Goal: Information Seeking & Learning: Learn about a topic

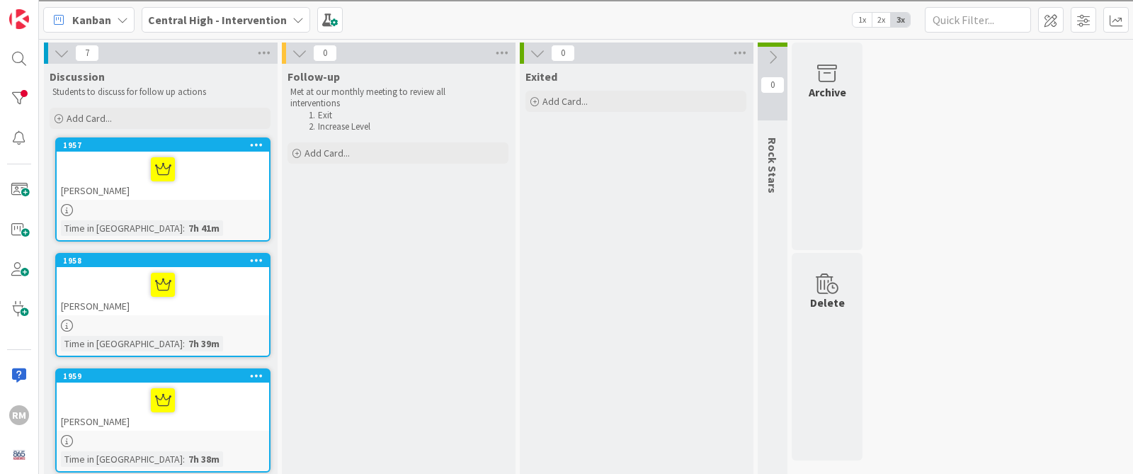
click at [217, 176] on div at bounding box center [163, 169] width 204 height 30
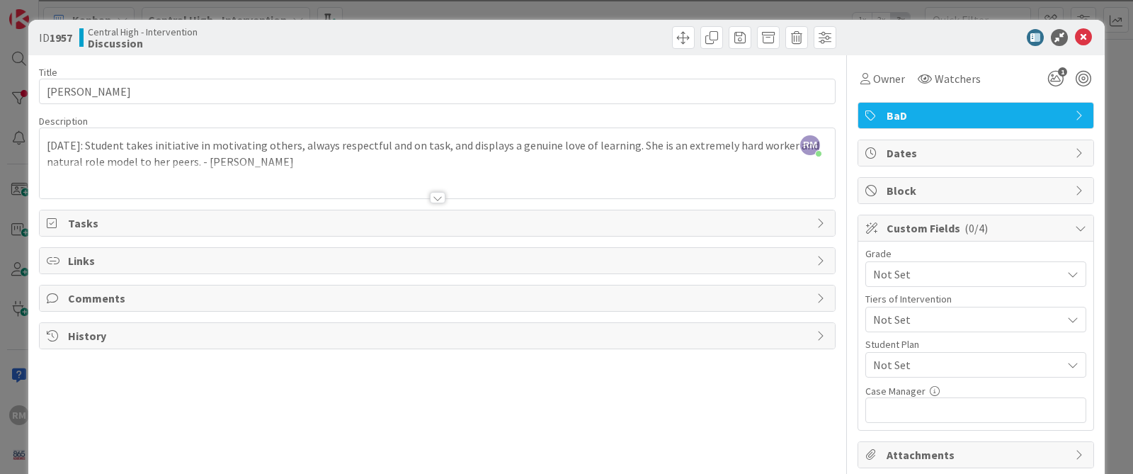
click at [440, 199] on div at bounding box center [438, 197] width 16 height 11
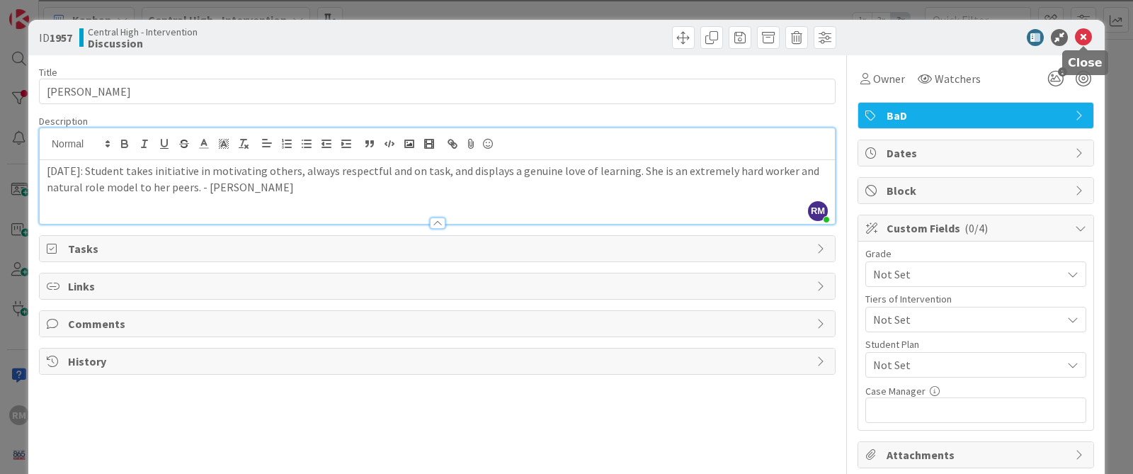
click at [1040, 39] on icon at bounding box center [1083, 37] width 17 height 17
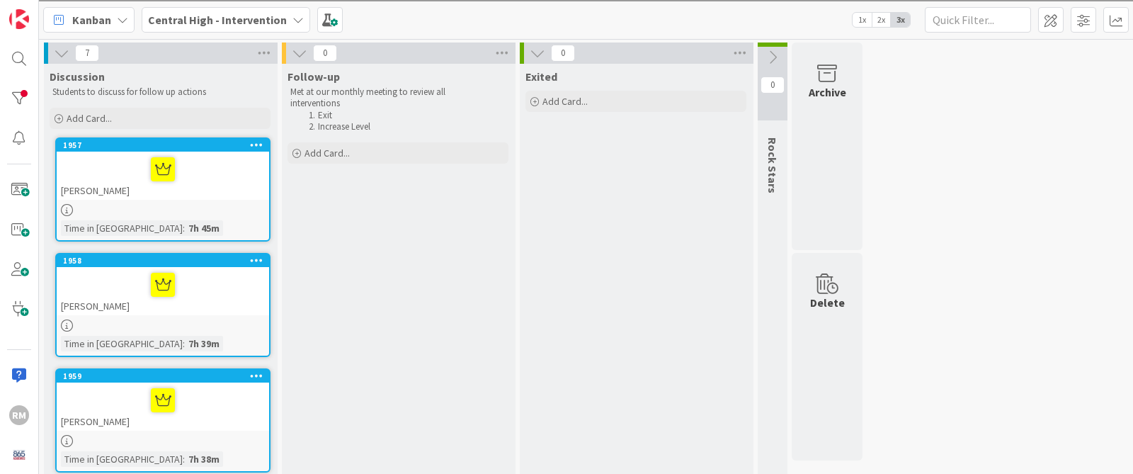
click at [772, 67] on button at bounding box center [772, 57] width 30 height 21
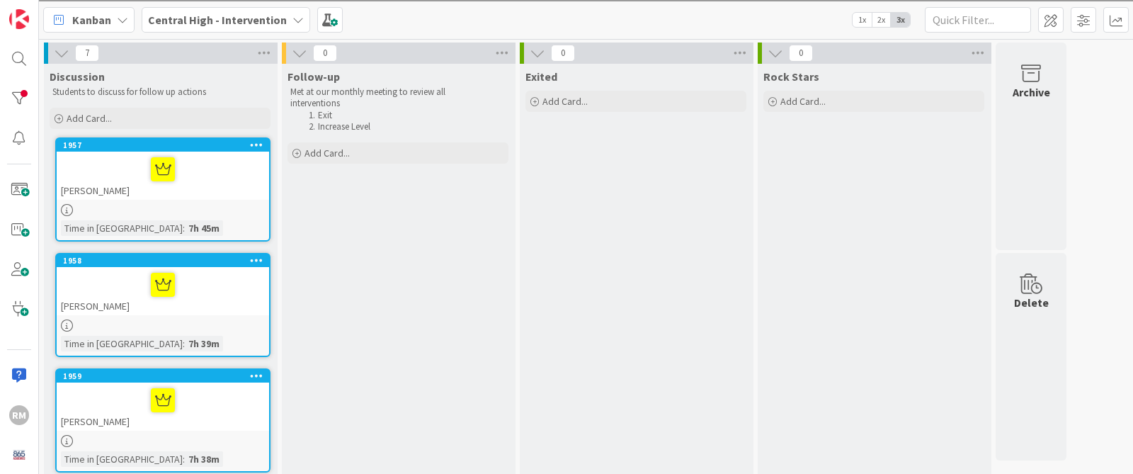
click at [772, 67] on div "Rock Stars" at bounding box center [873, 74] width 232 height 20
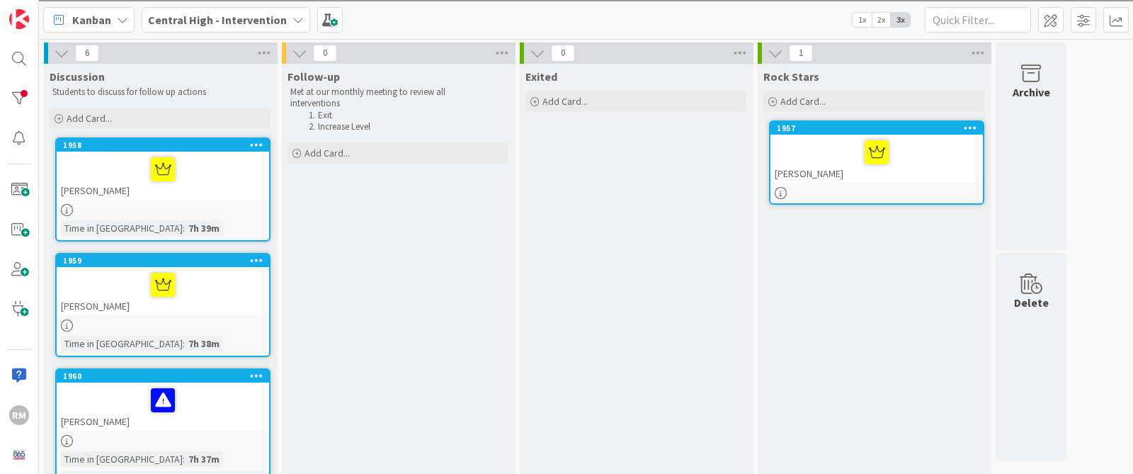
click at [229, 171] on div at bounding box center [163, 169] width 204 height 30
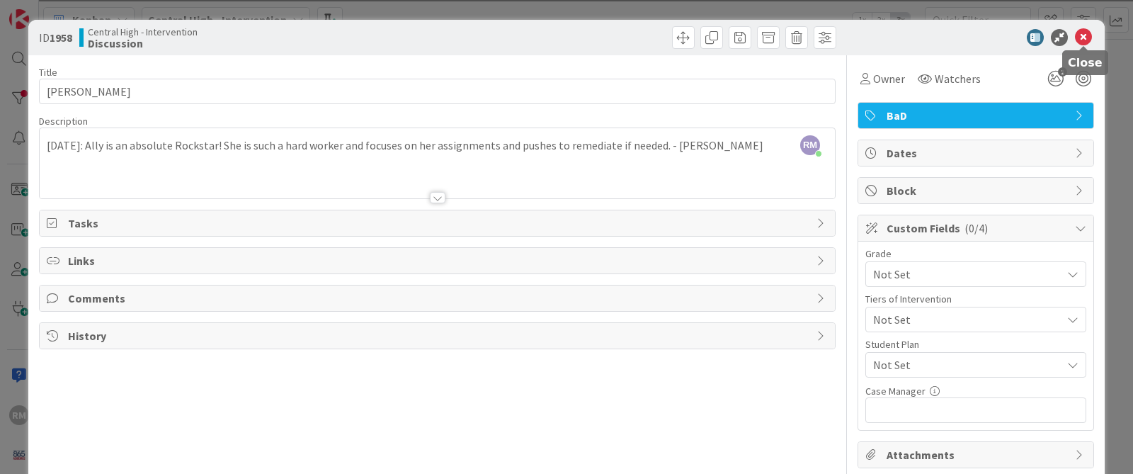
click at [1040, 40] on icon at bounding box center [1083, 37] width 17 height 17
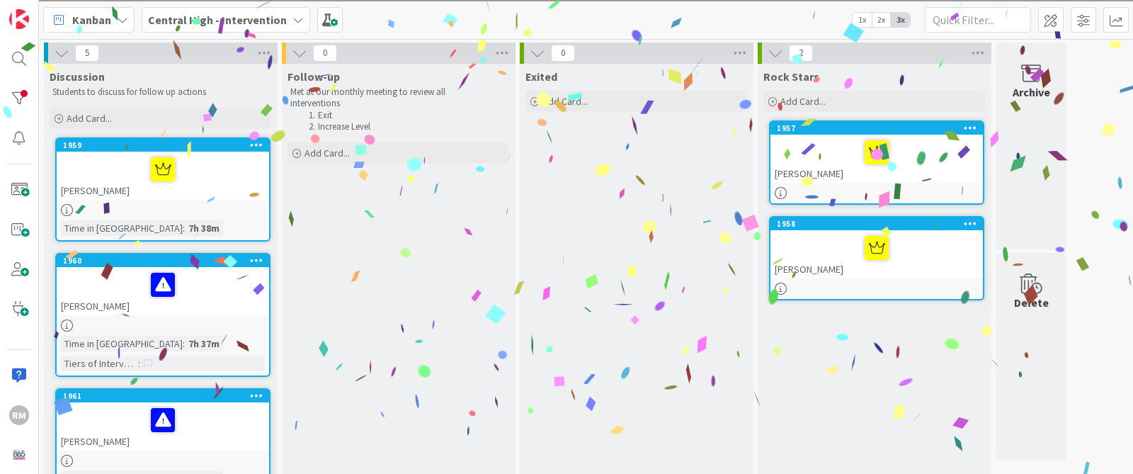
click at [221, 183] on div at bounding box center [163, 169] width 204 height 30
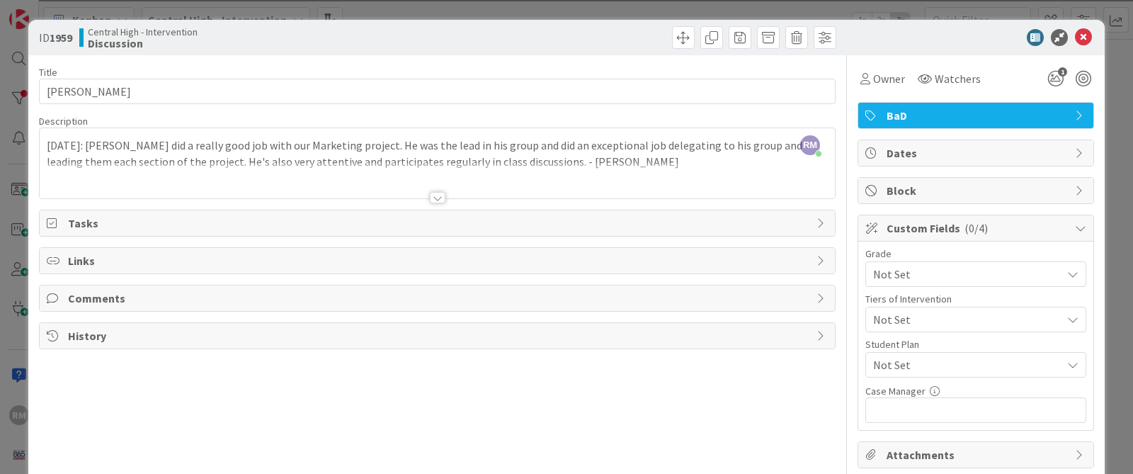
click at [436, 197] on div at bounding box center [438, 197] width 16 height 11
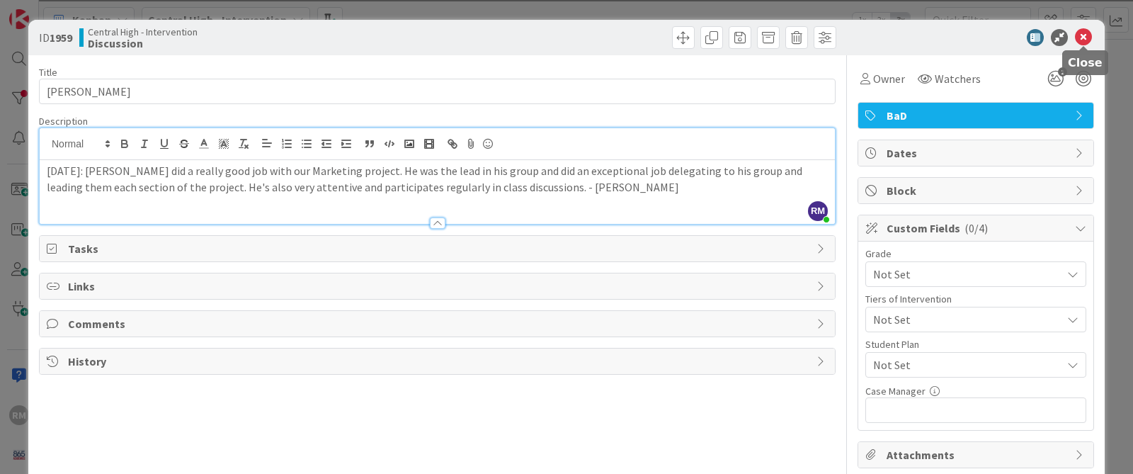
click at [1040, 40] on icon at bounding box center [1083, 37] width 17 height 17
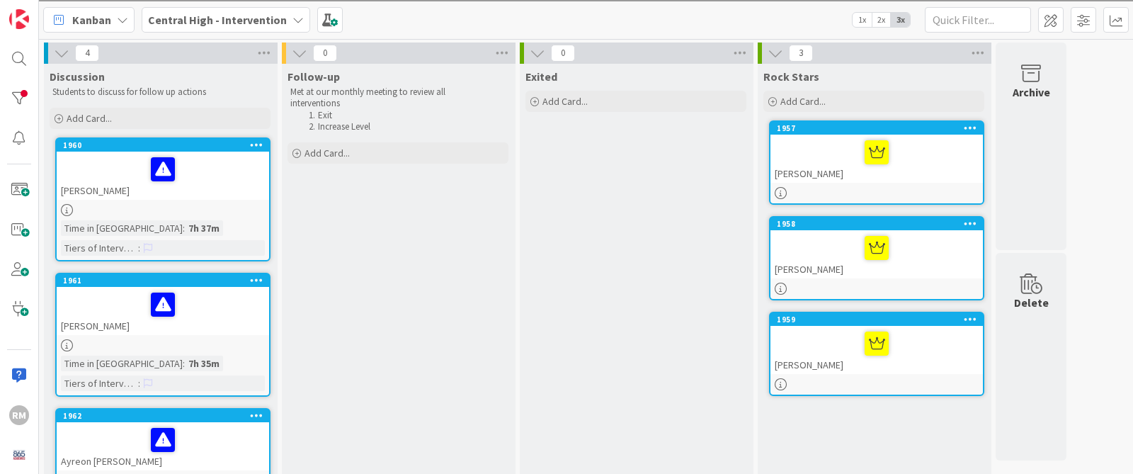
click at [776, 54] on icon at bounding box center [775, 53] width 16 height 16
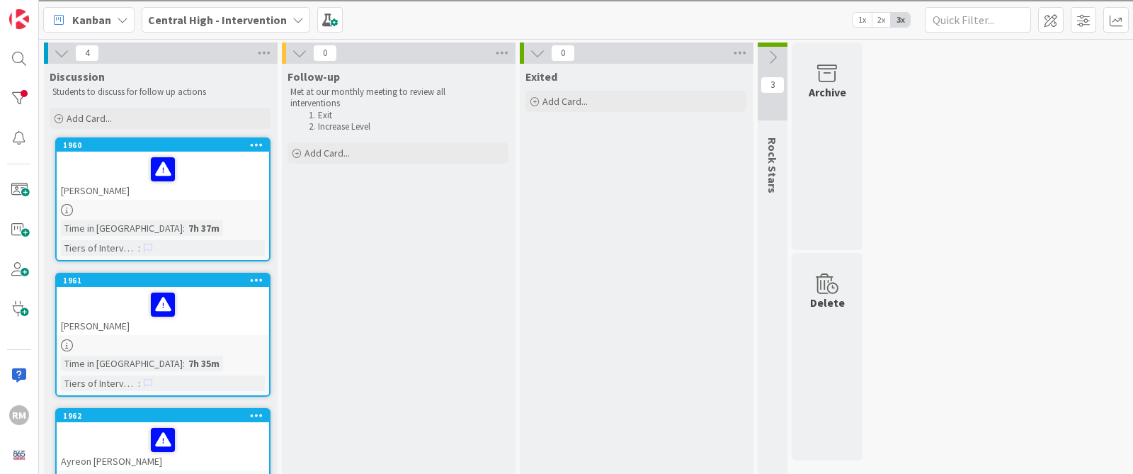
click at [210, 171] on div at bounding box center [163, 169] width 204 height 30
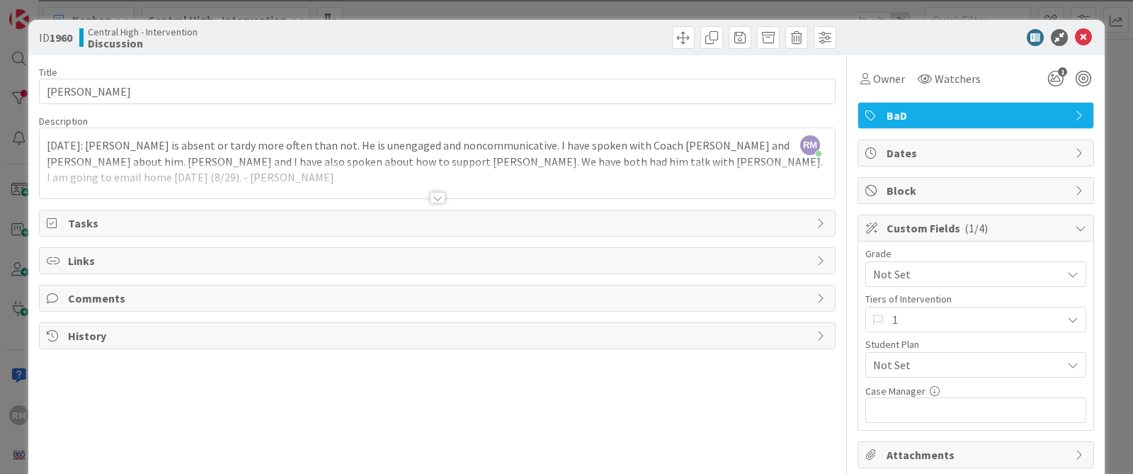
click at [437, 195] on div at bounding box center [438, 197] width 16 height 11
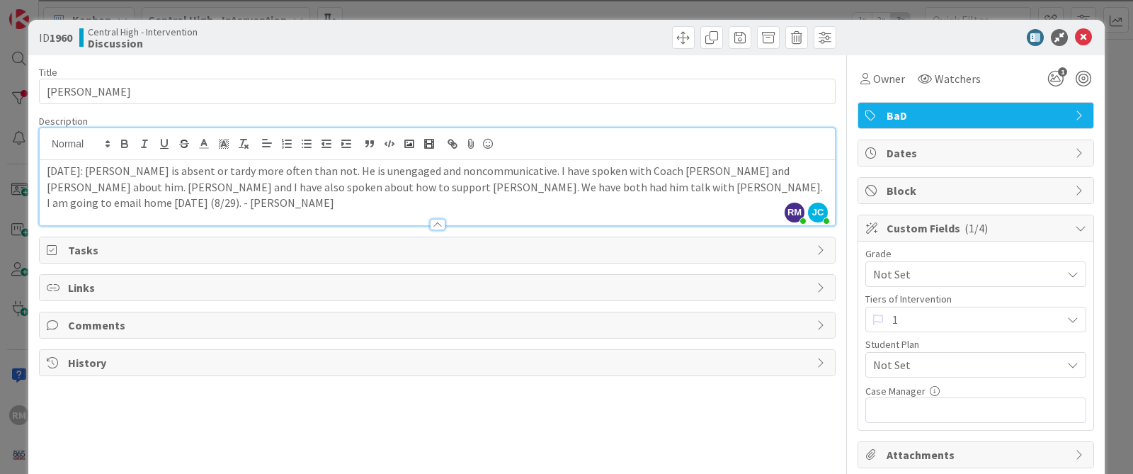
click at [740, 190] on p "[DATE]: [PERSON_NAME] is absent or tardy more often than not. He is unengaged a…" at bounding box center [437, 187] width 781 height 48
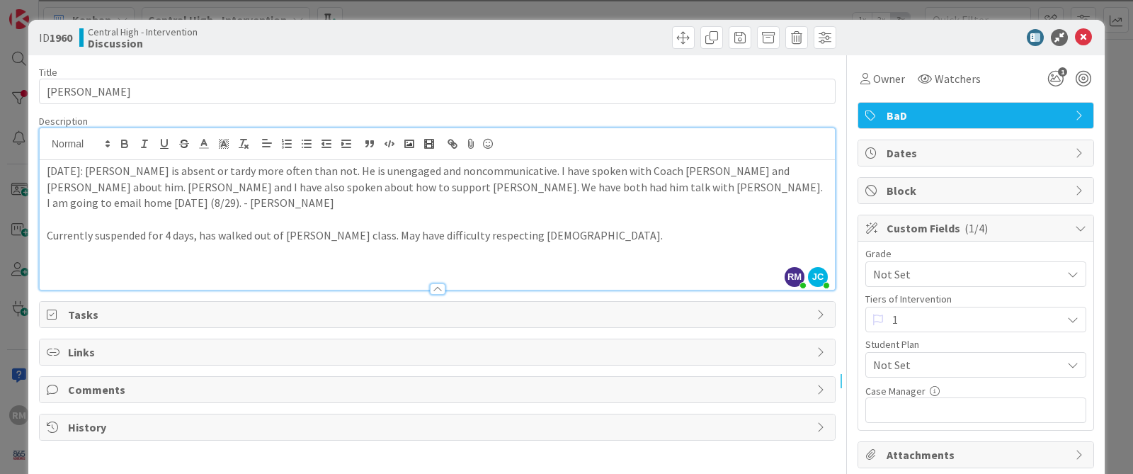
click at [346, 306] on span "Tasks" at bounding box center [438, 314] width 741 height 17
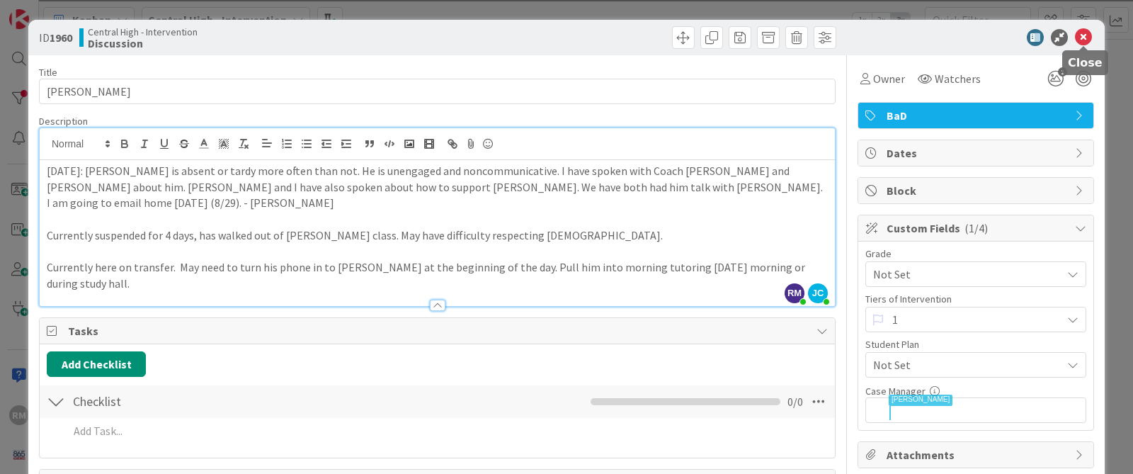
click at [1040, 41] on icon at bounding box center [1083, 37] width 17 height 17
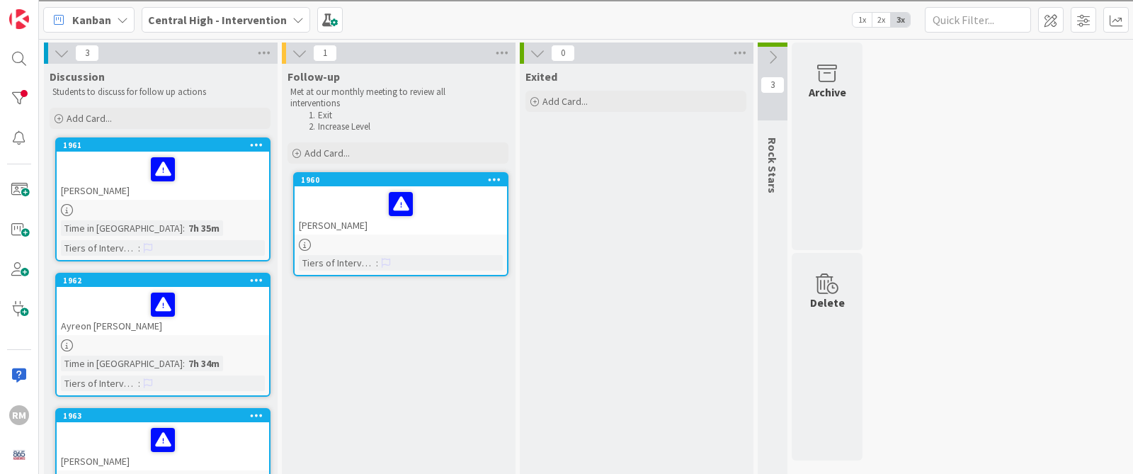
click at [234, 192] on div "[PERSON_NAME]" at bounding box center [163, 175] width 212 height 48
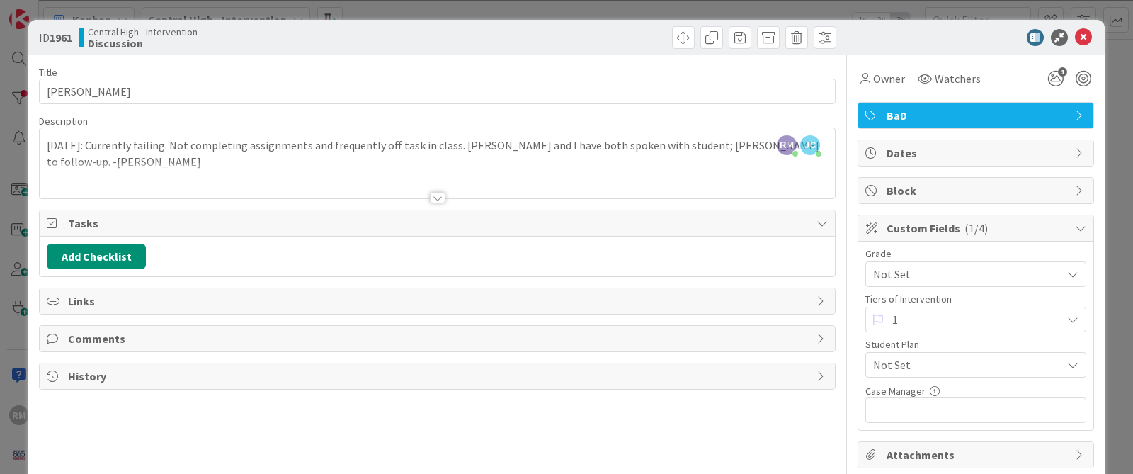
click at [437, 199] on div at bounding box center [438, 197] width 16 height 11
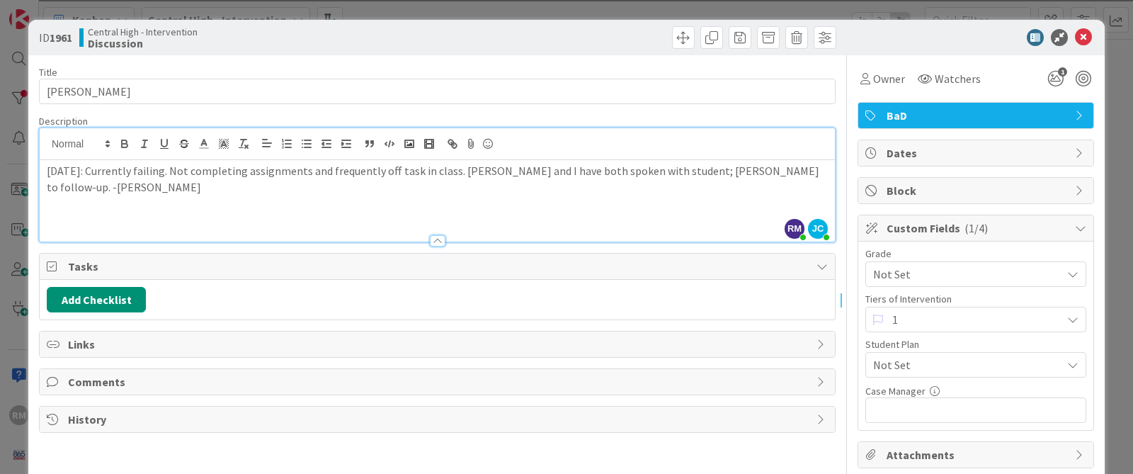
click at [389, 197] on p at bounding box center [437, 203] width 781 height 16
click at [252, 186] on p "[DATE]: Currently failing. Not completing assignments and frequently off task i…" at bounding box center [437, 179] width 781 height 32
click at [110, 204] on p at bounding box center [437, 203] width 781 height 16
click at [992, 282] on span "Not Set" at bounding box center [963, 274] width 181 height 20
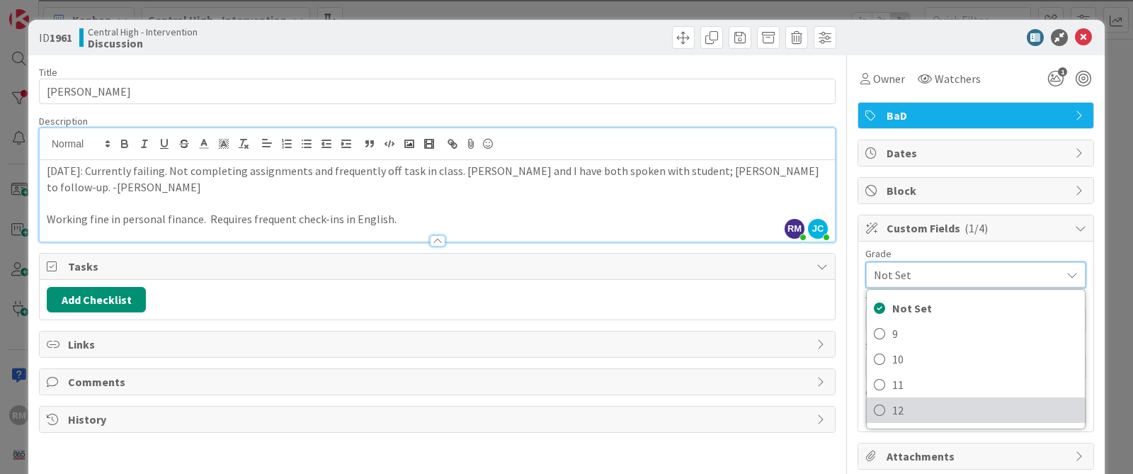
click at [893, 412] on span "12" at bounding box center [984, 409] width 185 height 21
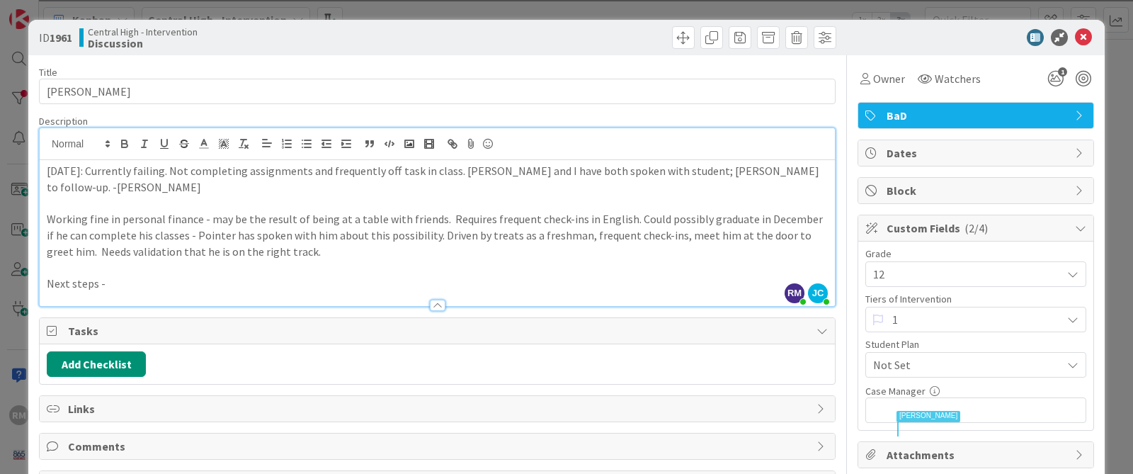
click at [130, 193] on p "[DATE]: Currently failing. Not completing assignments and frequently off task i…" at bounding box center [437, 179] width 781 height 32
click at [120, 282] on p "Next steps -" at bounding box center [437, 283] width 781 height 16
click at [277, 253] on p "Working fine in personal finance - may be the result of being at a table with f…" at bounding box center [437, 235] width 781 height 48
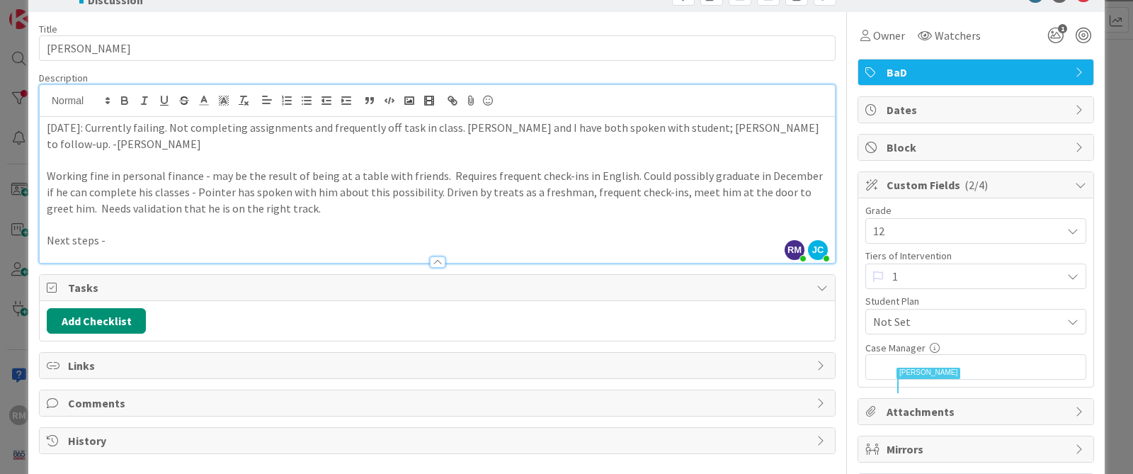
scroll to position [45, 0]
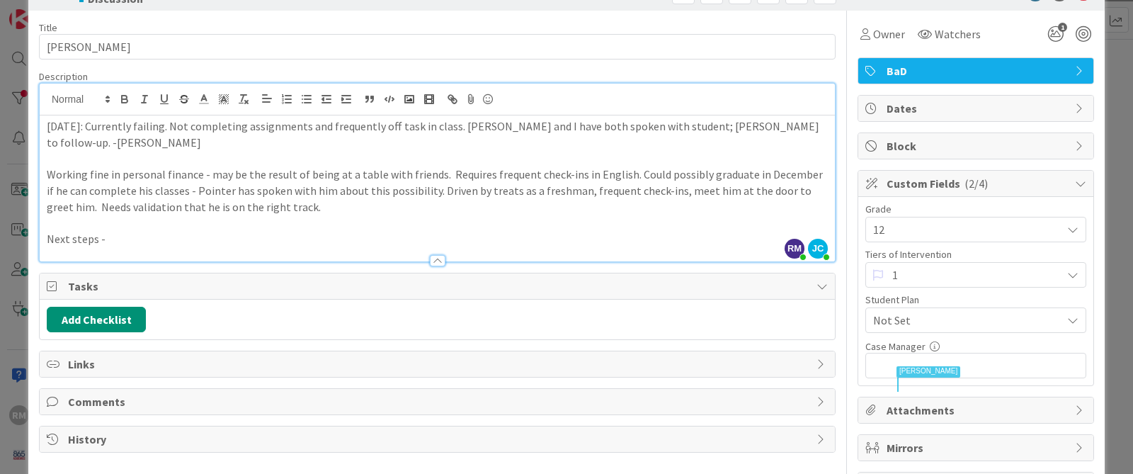
click at [108, 142] on p "[DATE]: Currently failing. Not completing assignments and frequently off task i…" at bounding box center [437, 134] width 781 height 32
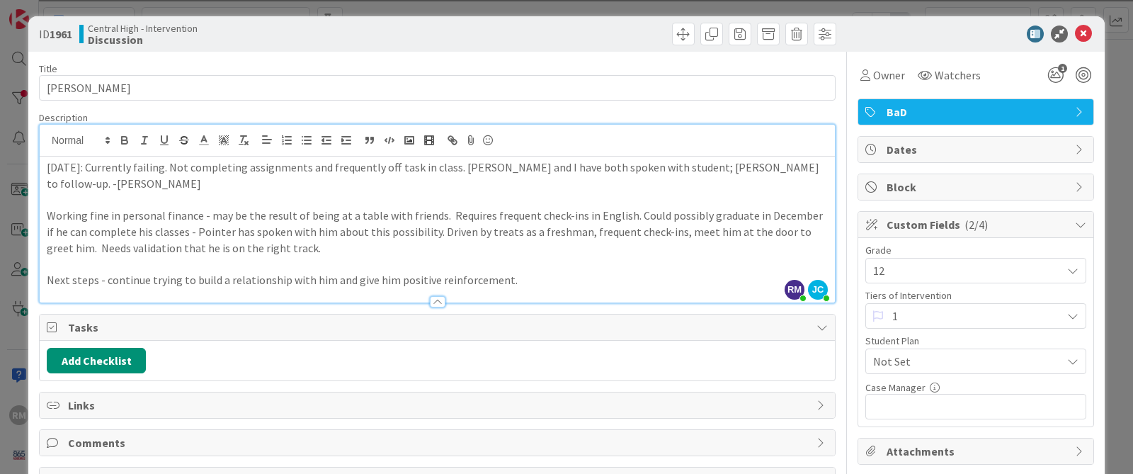
scroll to position [0, 0]
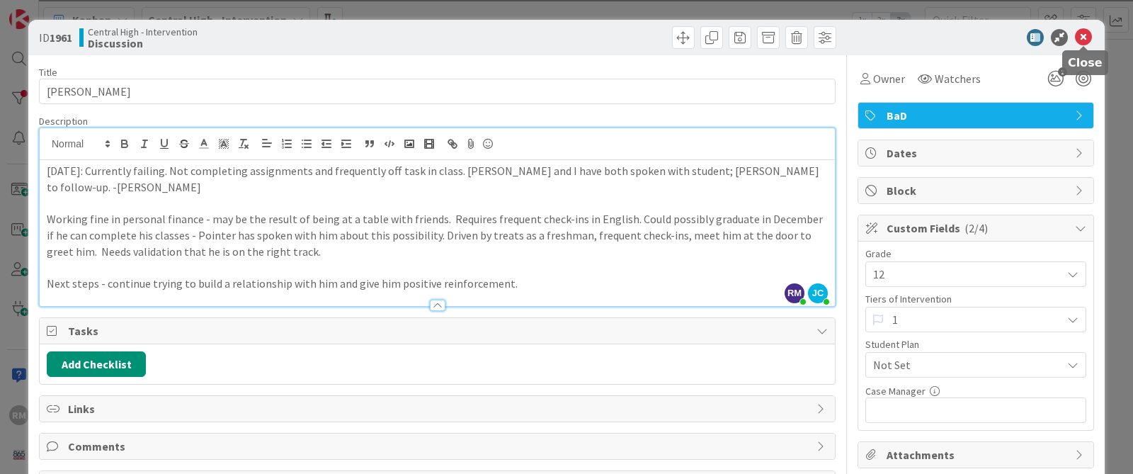
click at [1040, 42] on icon at bounding box center [1083, 37] width 17 height 17
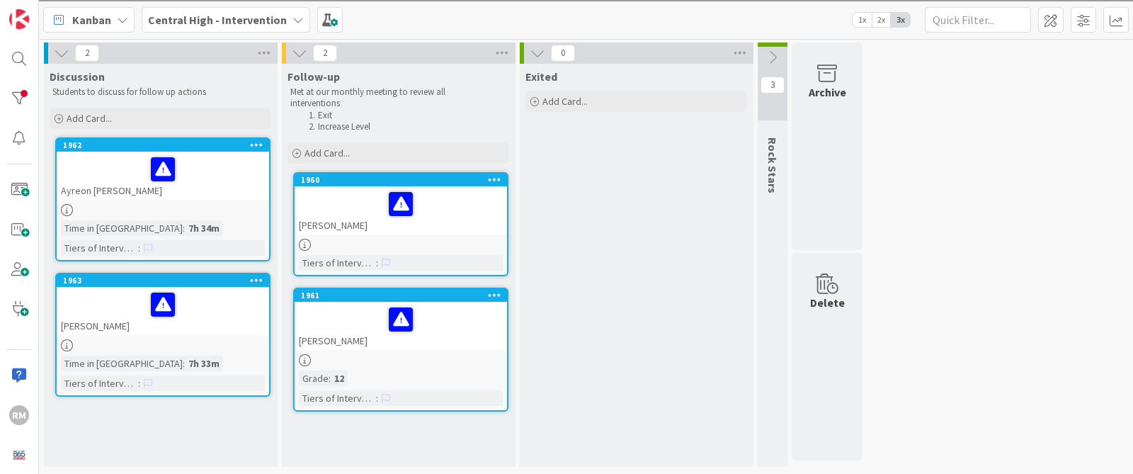
click at [233, 197] on div "Ayreon [PERSON_NAME]" at bounding box center [163, 175] width 212 height 48
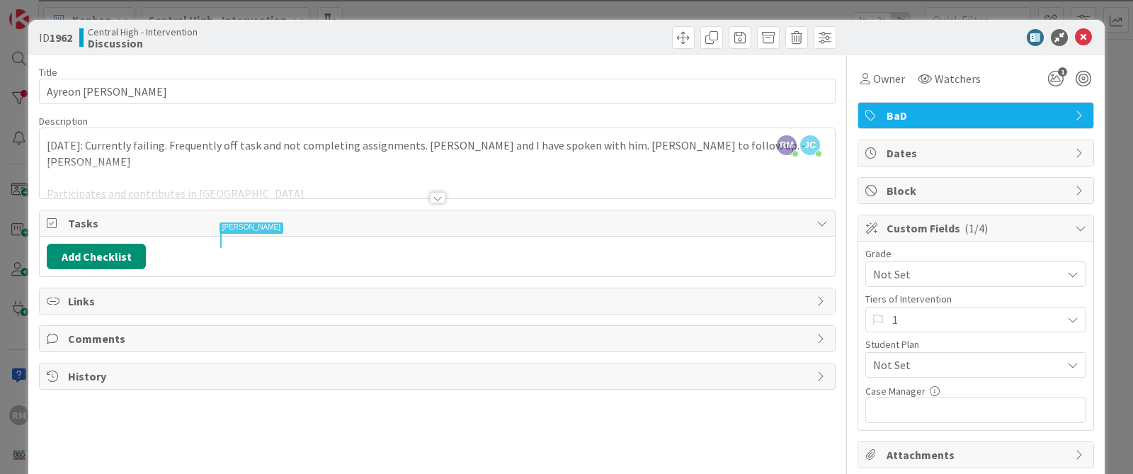
click at [437, 196] on div at bounding box center [438, 197] width 16 height 11
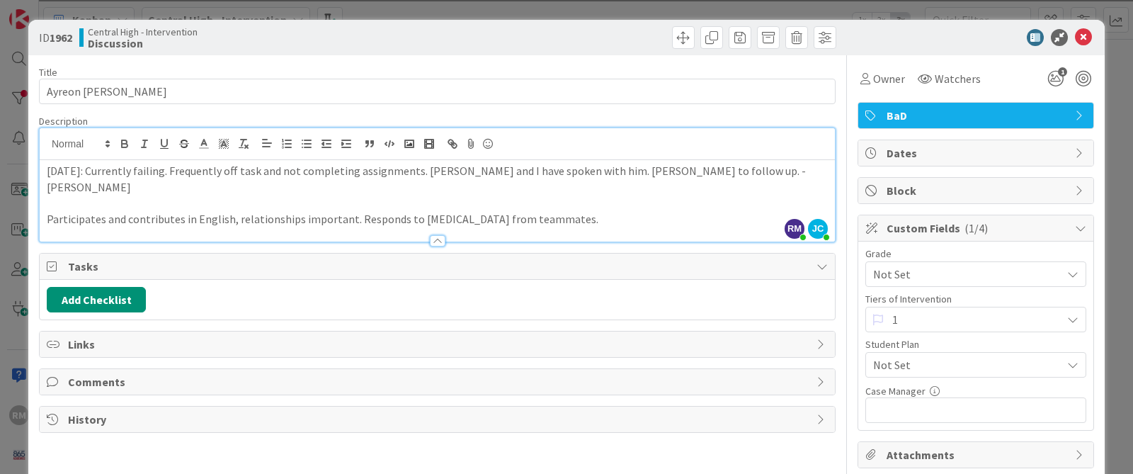
click at [301, 195] on p at bounding box center [437, 203] width 781 height 16
click at [569, 211] on p "Participates and contributes in English, relationships important. Responds to […" at bounding box center [437, 219] width 781 height 16
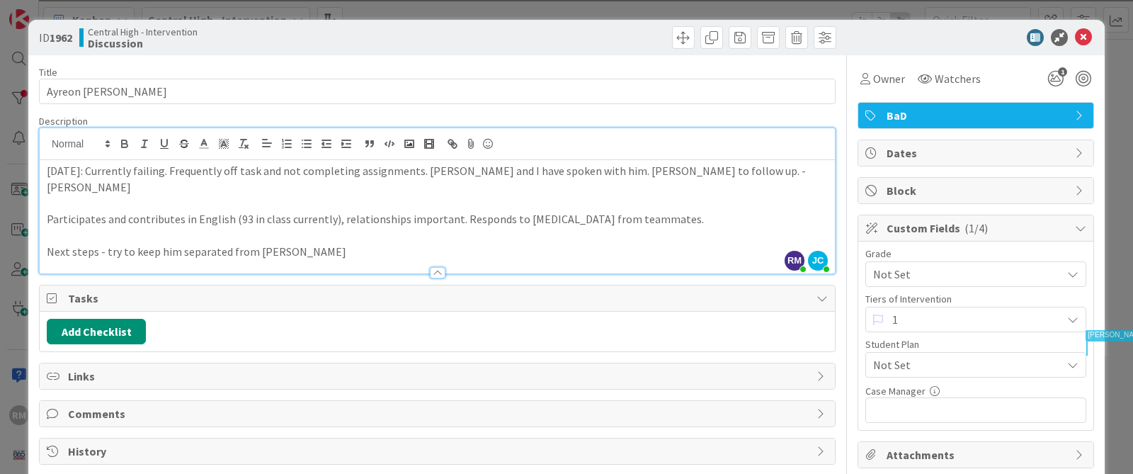
click at [307, 244] on p "Next steps - try to keep him separated from [PERSON_NAME]" at bounding box center [437, 252] width 781 height 16
click at [930, 273] on span "Not Set" at bounding box center [963, 274] width 181 height 20
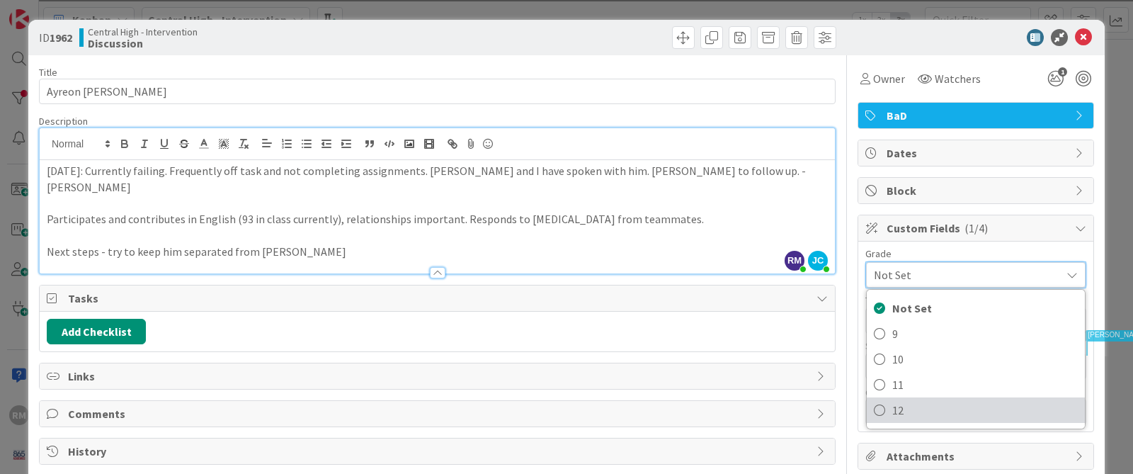
click at [909, 404] on span "12" at bounding box center [984, 409] width 185 height 21
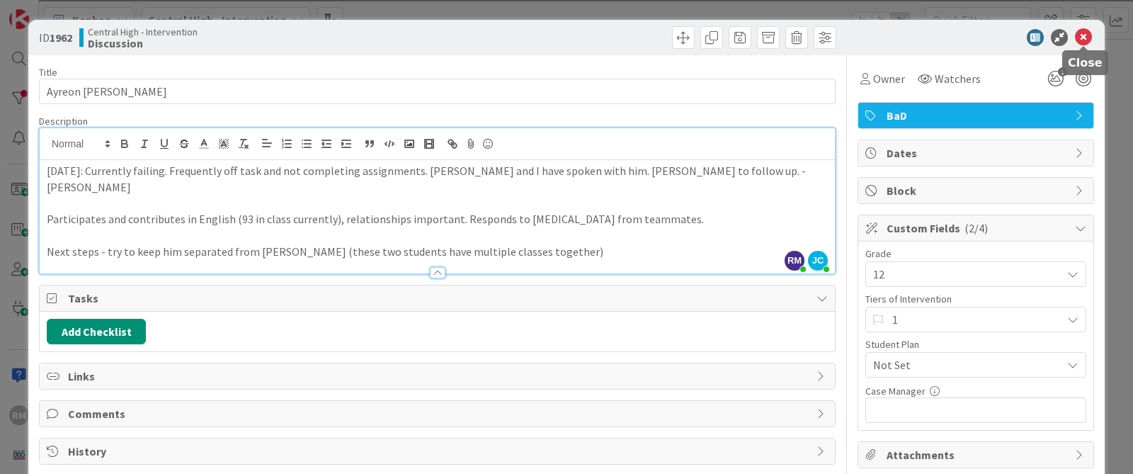
click at [1040, 39] on icon at bounding box center [1083, 37] width 17 height 17
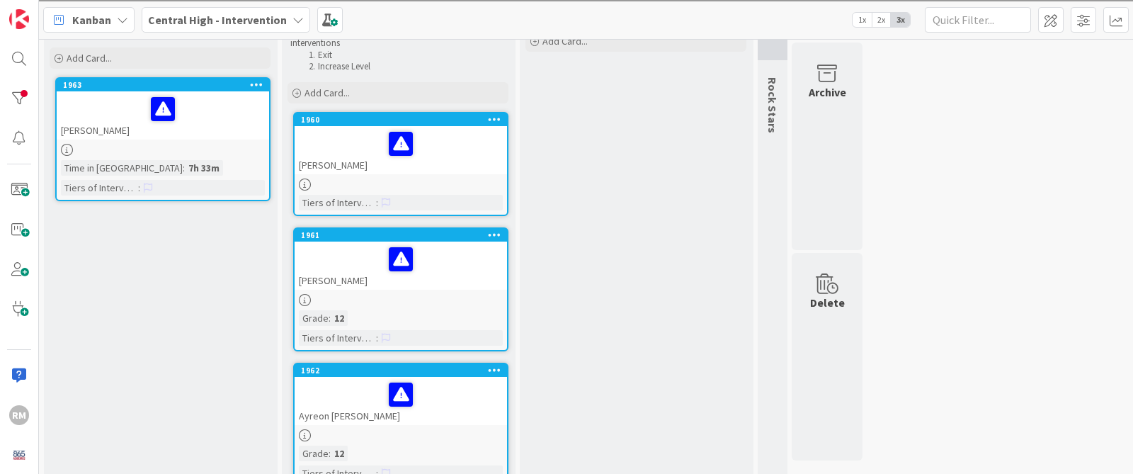
scroll to position [55, 0]
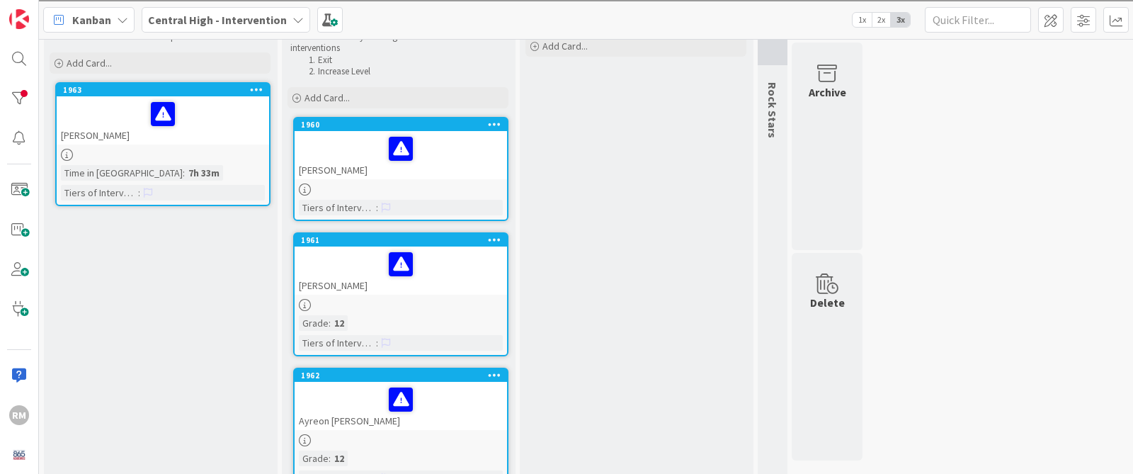
click at [235, 128] on div "[PERSON_NAME]" at bounding box center [163, 120] width 212 height 48
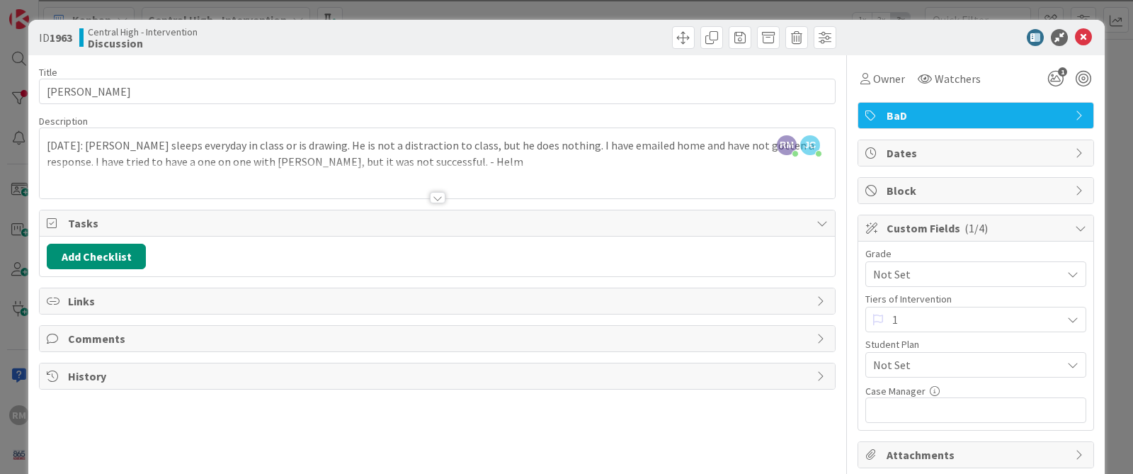
click at [436, 195] on div at bounding box center [438, 197] width 16 height 11
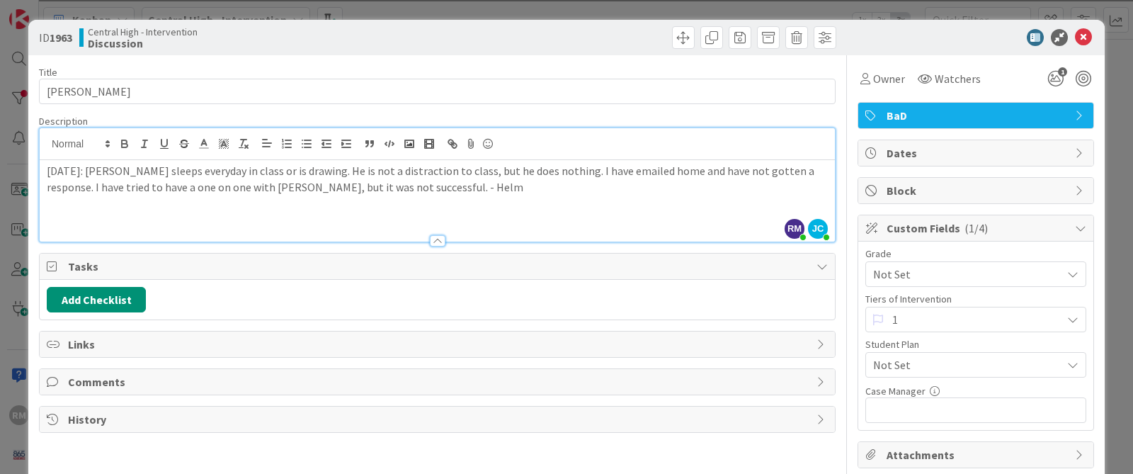
click at [404, 190] on p "[DATE]: [PERSON_NAME] sleeps everyday in class or is drawing. He is not a distr…" at bounding box center [437, 179] width 781 height 32
click at [976, 275] on span "Not Set" at bounding box center [963, 274] width 181 height 20
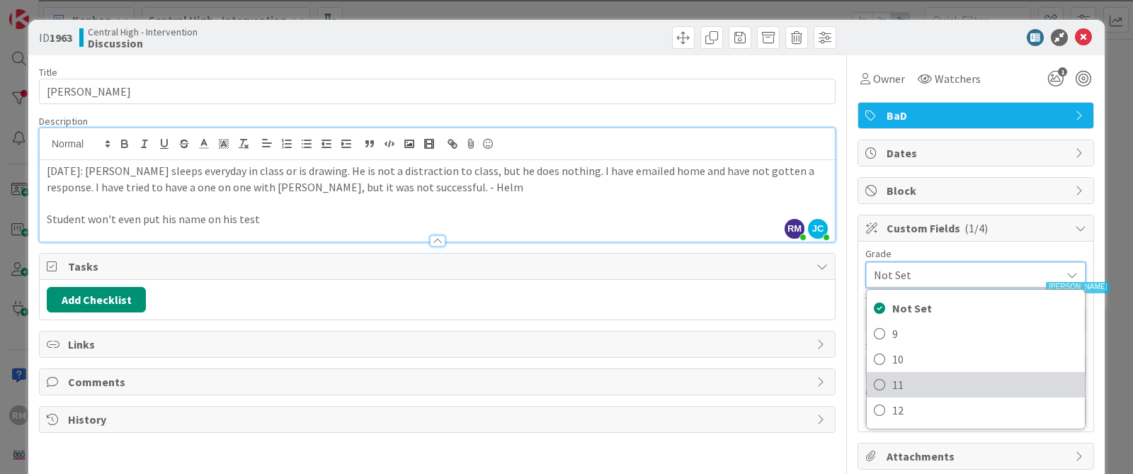
click at [910, 387] on span "11" at bounding box center [984, 384] width 185 height 21
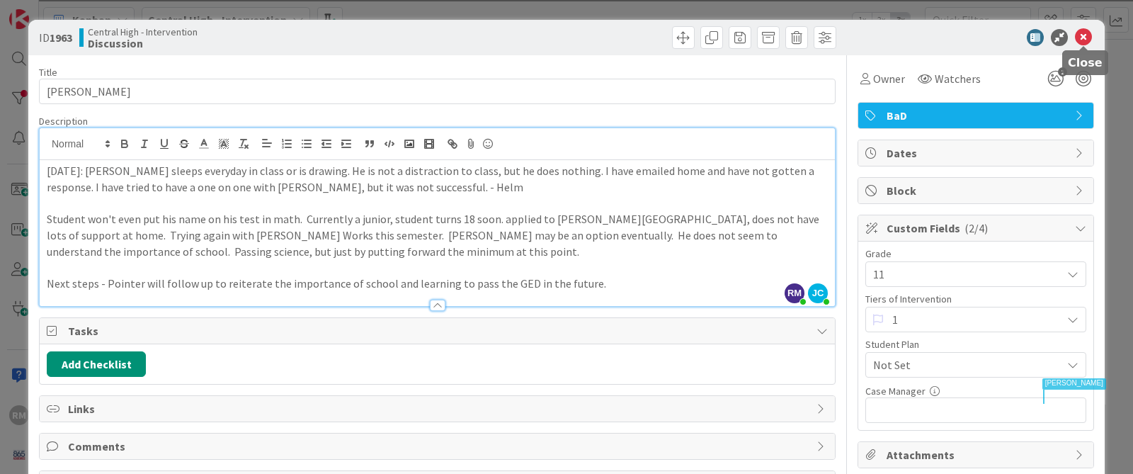
click at [1040, 40] on icon at bounding box center [1083, 37] width 17 height 17
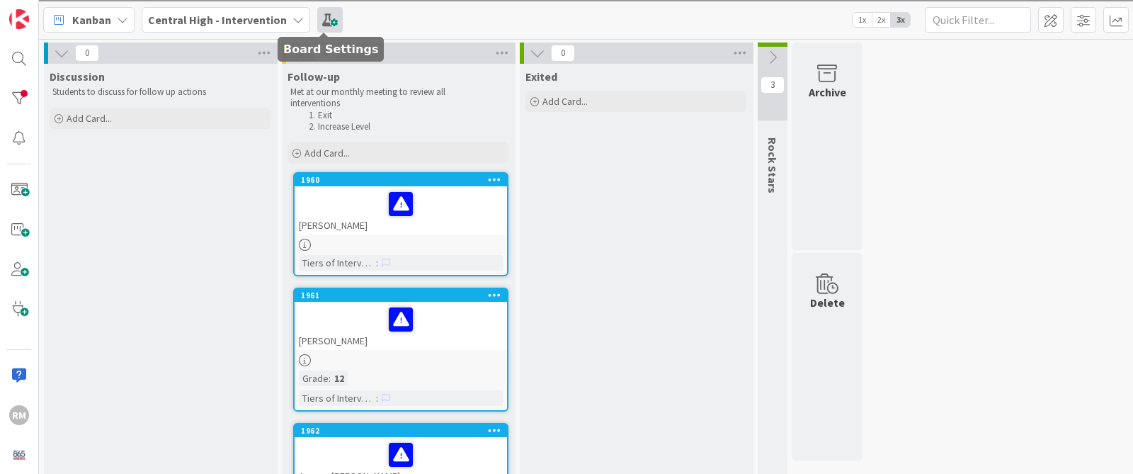
drag, startPoint x: 222, startPoint y: 124, endPoint x: 314, endPoint y: 8, distance: 148.6
click at [465, 231] on div "[PERSON_NAME]" at bounding box center [400, 210] width 212 height 48
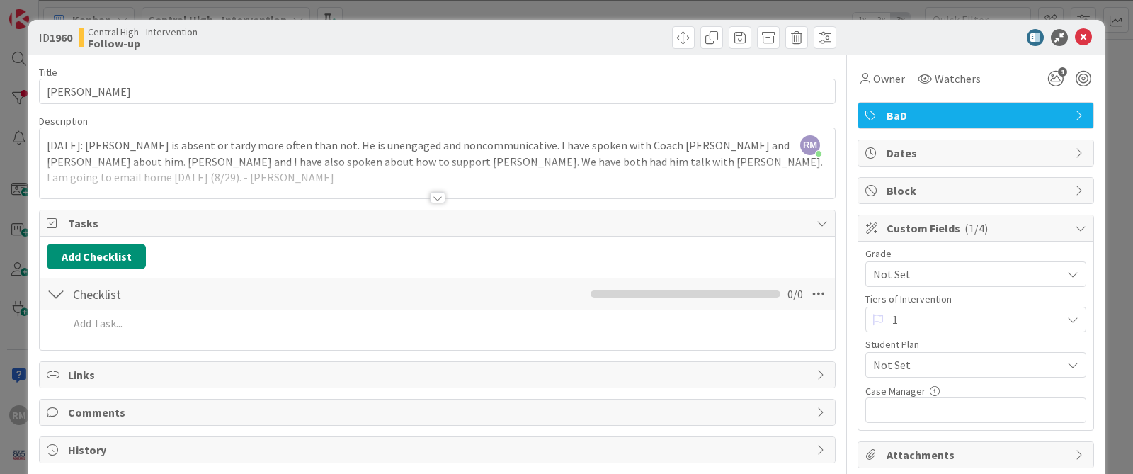
click at [439, 193] on div at bounding box center [438, 197] width 16 height 11
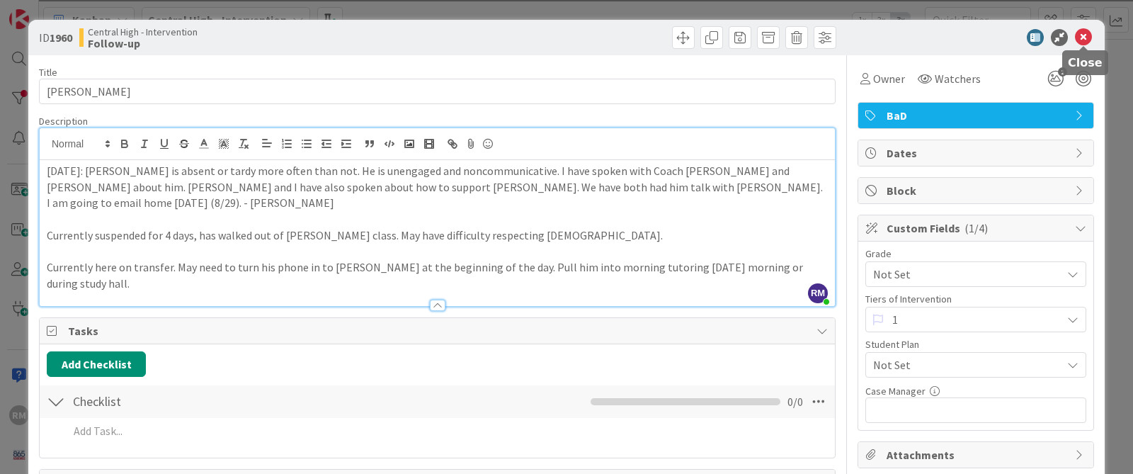
click at [1040, 38] on icon at bounding box center [1083, 37] width 17 height 17
